Goal: Information Seeking & Learning: Learn about a topic

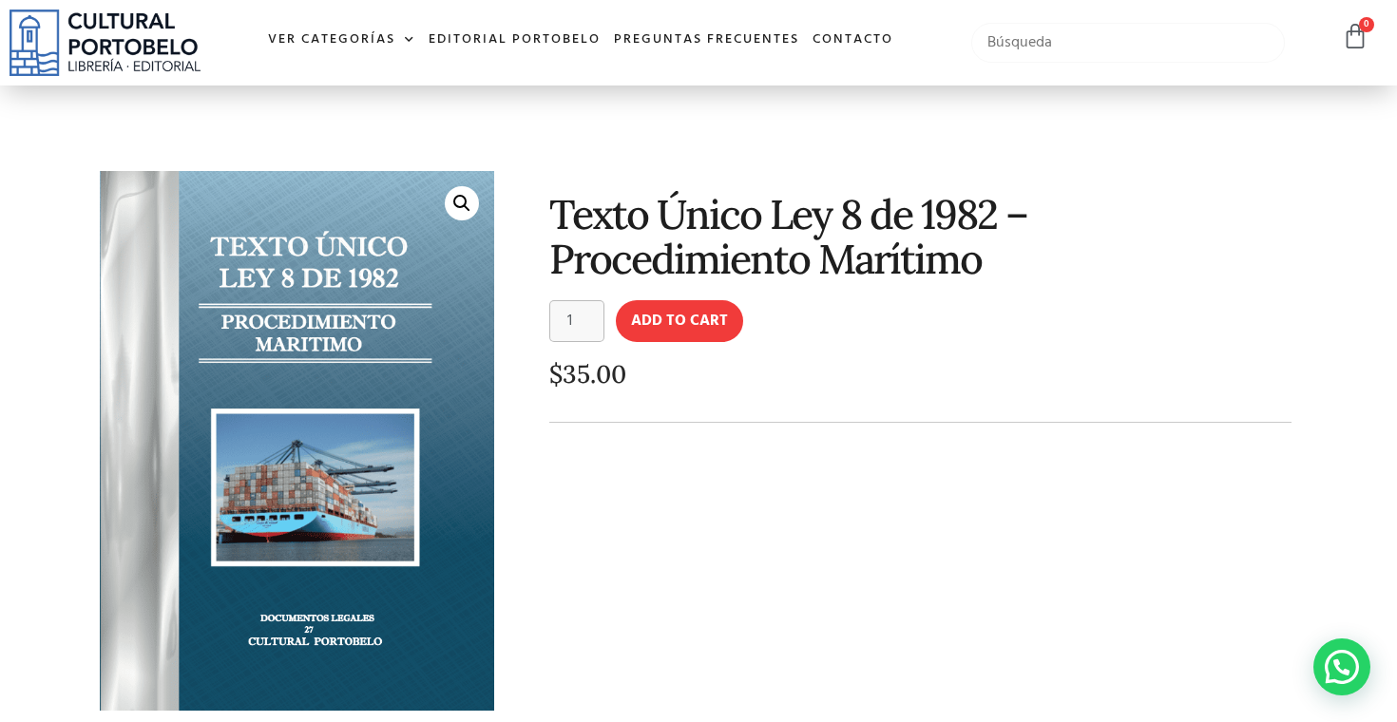
click at [1038, 57] on input "text" at bounding box center [1128, 43] width 314 height 40
type input "[PERSON_NAME]"
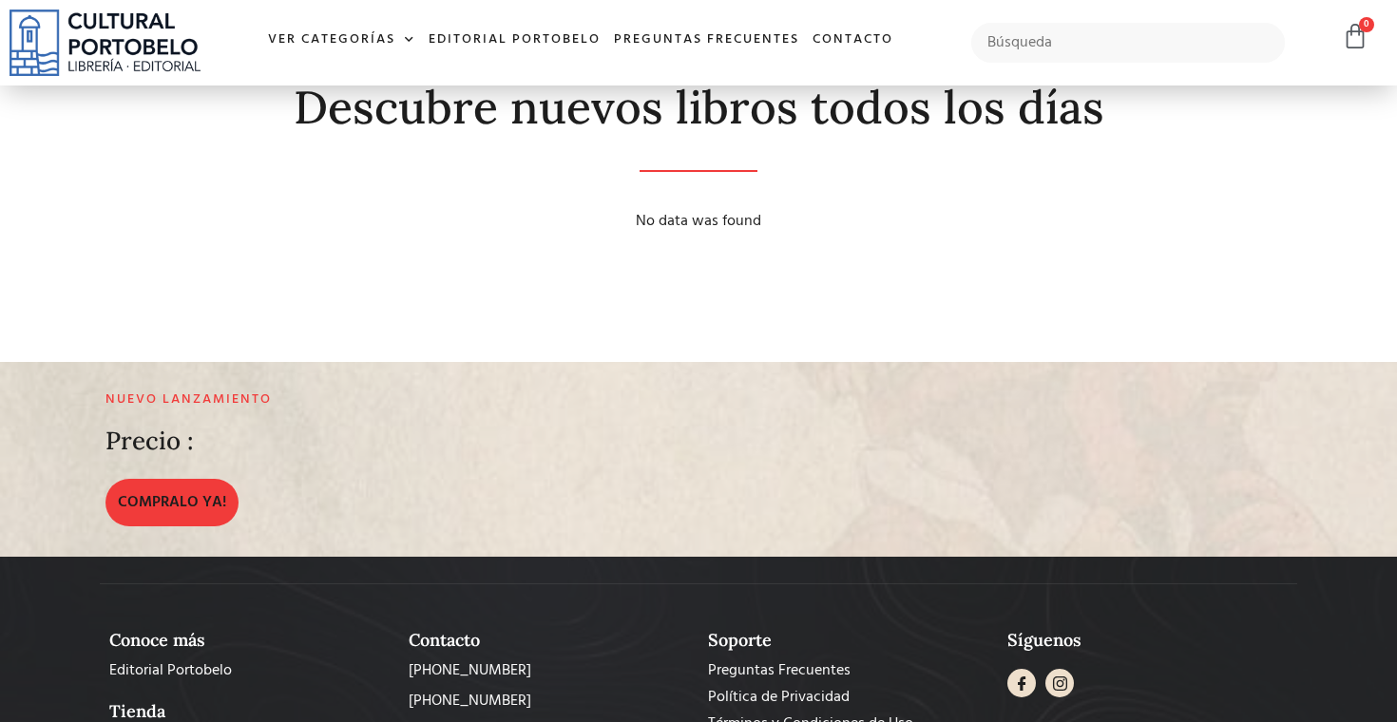
scroll to position [473, 0]
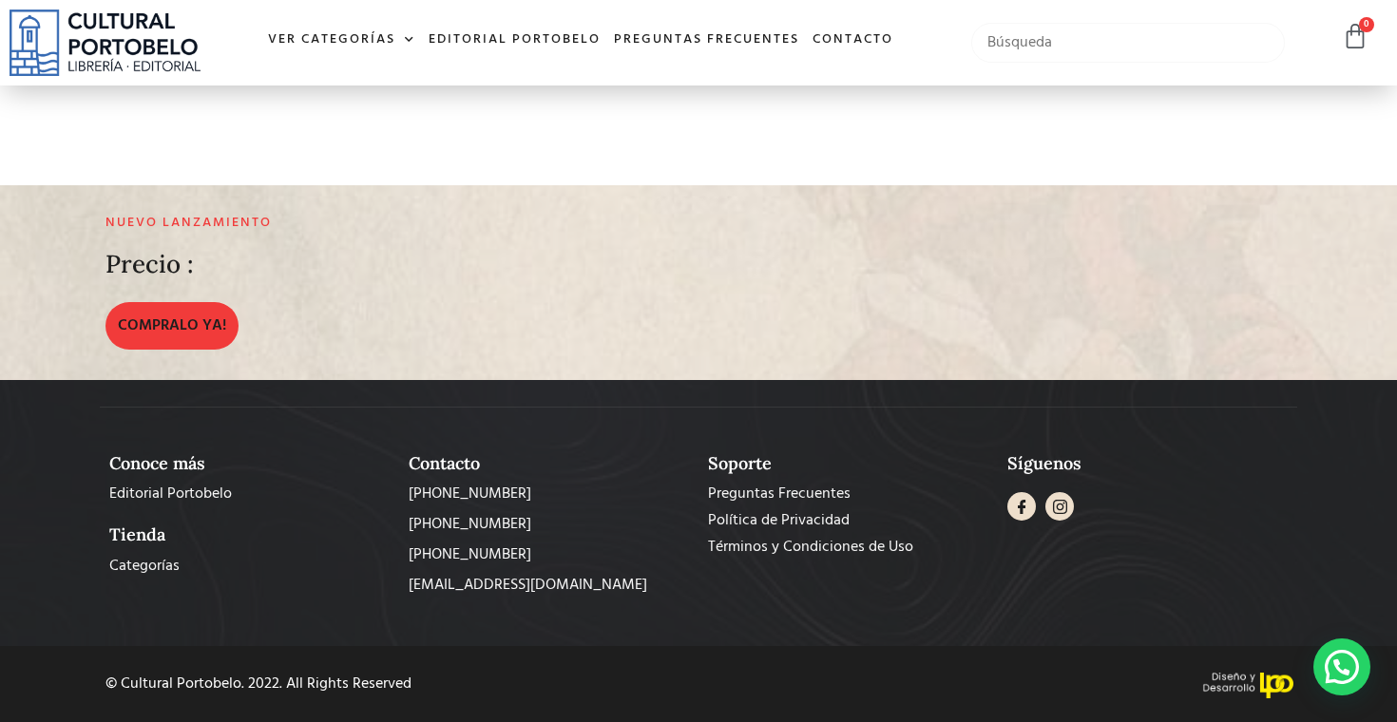
click at [1079, 48] on input "text" at bounding box center [1128, 43] width 314 height 40
type input "minela"
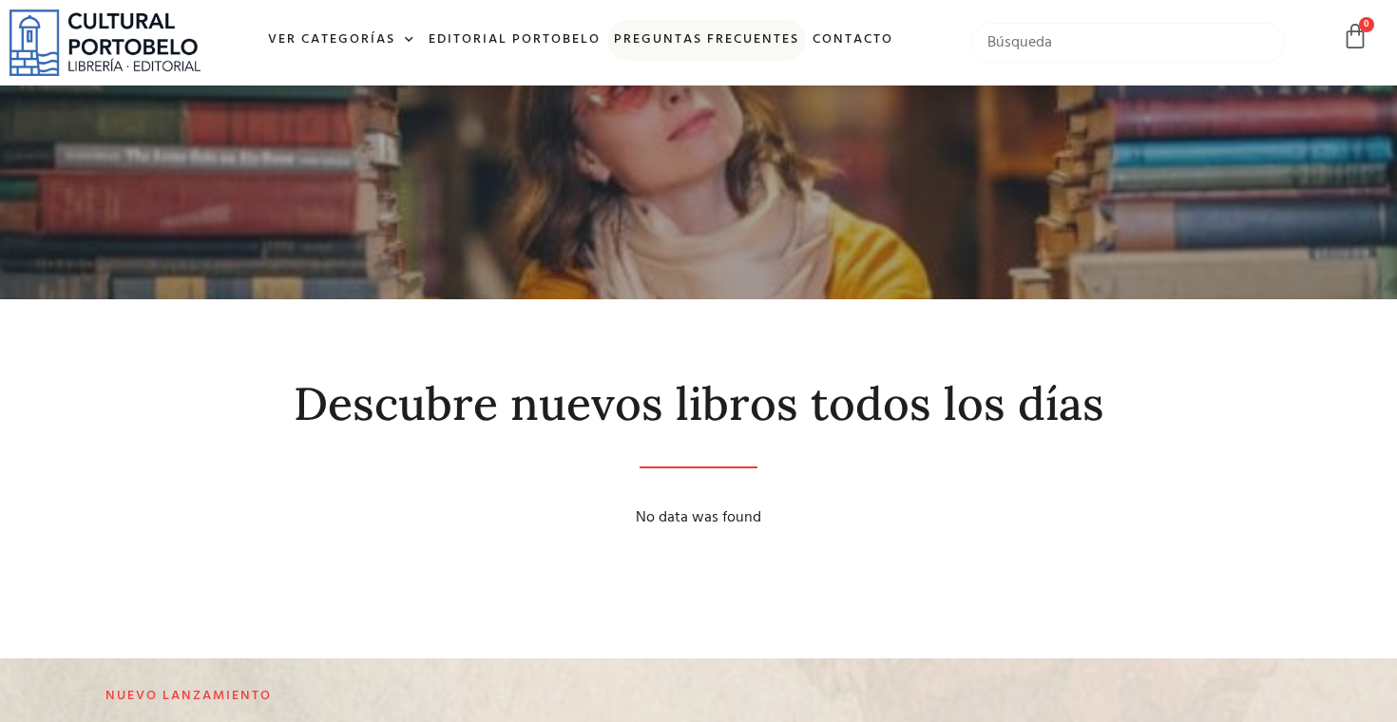
drag, startPoint x: 1076, startPoint y: 37, endPoint x: 753, endPoint y: 20, distance: 323.6
click at [753, 20] on div "Ver Categorías A – C Administración Empresarial Arquitectura Arte Autoayuda Bio…" at bounding box center [698, 43] width 1397 height 86
type input "maritimo"
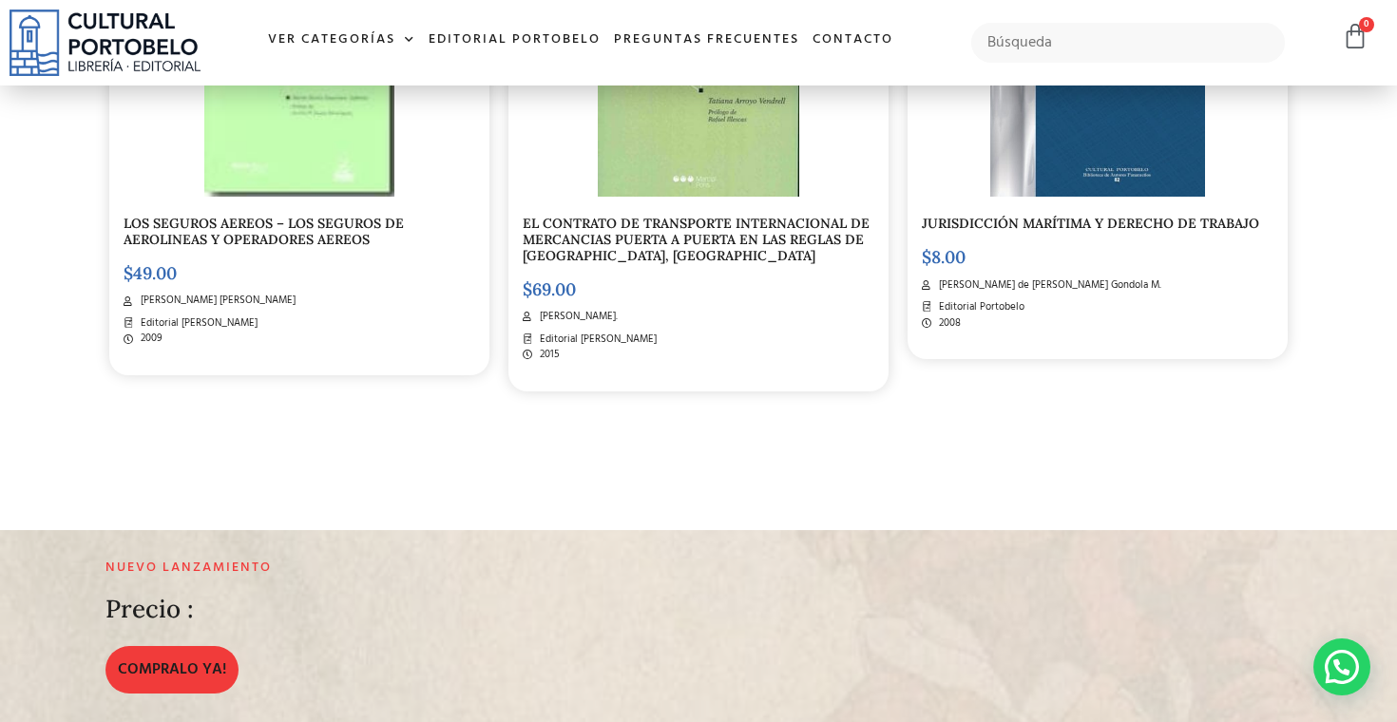
scroll to position [2875, 0]
